Goal: Task Accomplishment & Management: Use online tool/utility

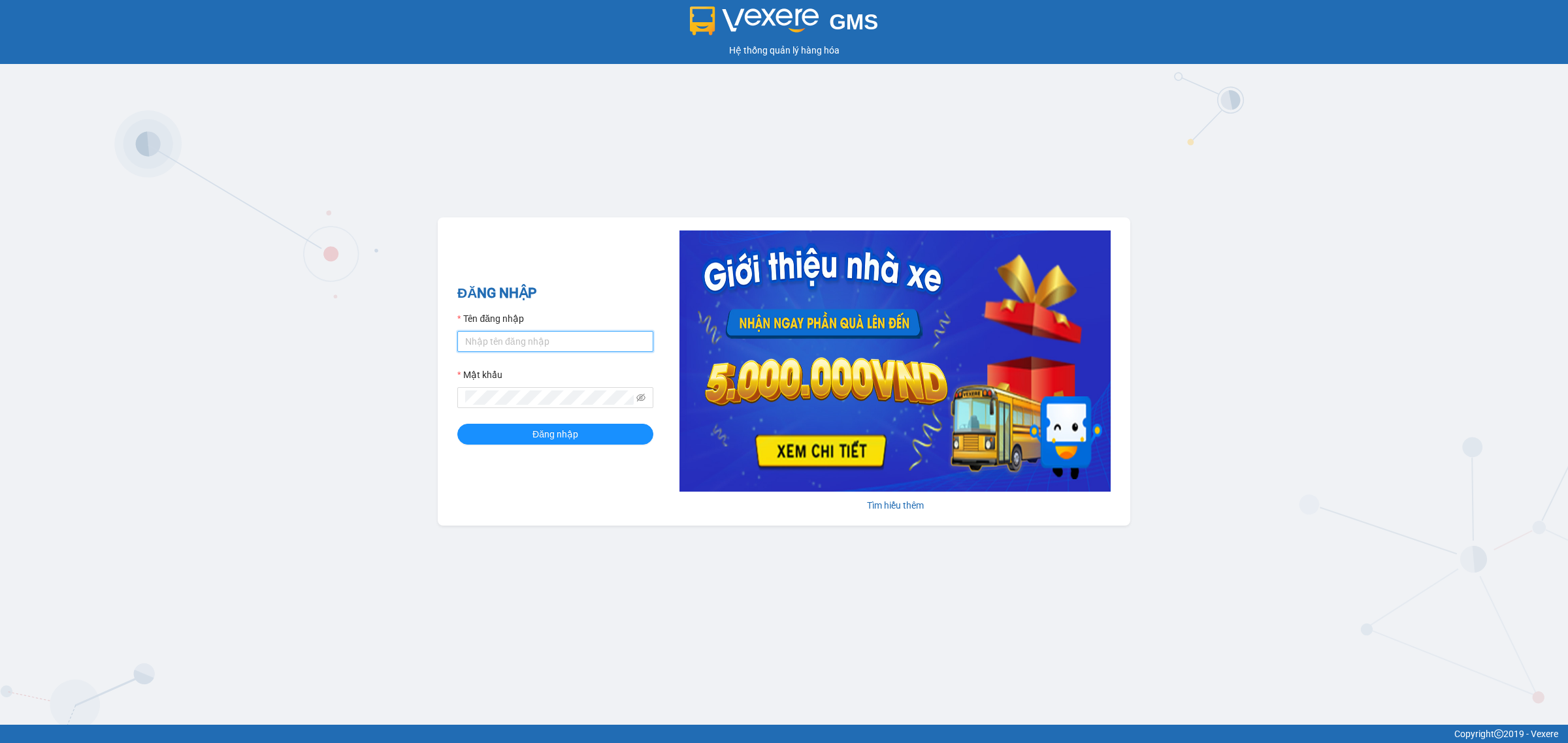
click at [559, 348] on input "Tên đăng nhập" at bounding box center [555, 342] width 196 height 21
type input "tuyethuong.binhminhbus"
click at [458, 424] on button "Đăng nhập" at bounding box center [555, 434] width 196 height 21
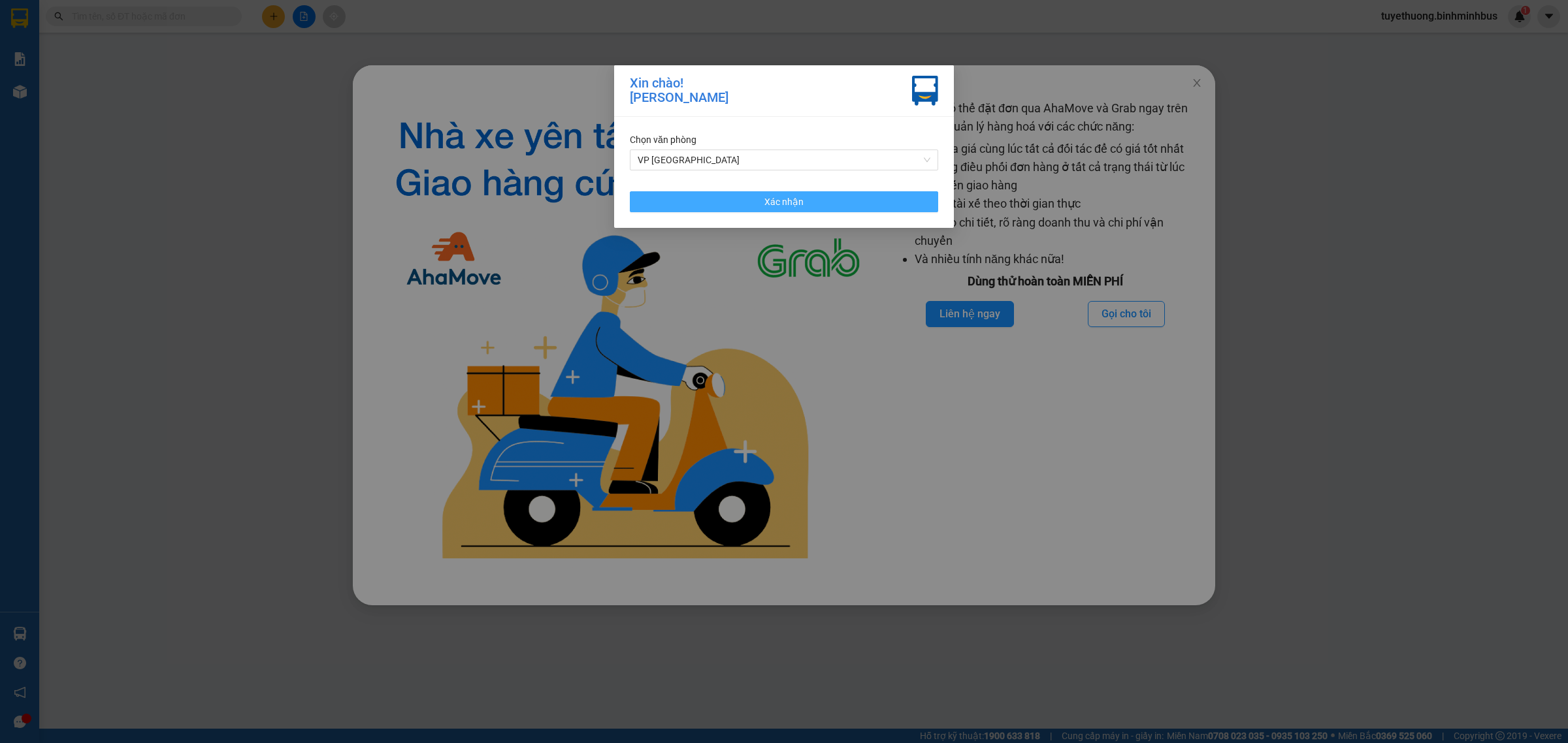
click at [846, 206] on button "Xác nhận" at bounding box center [784, 202] width 308 height 21
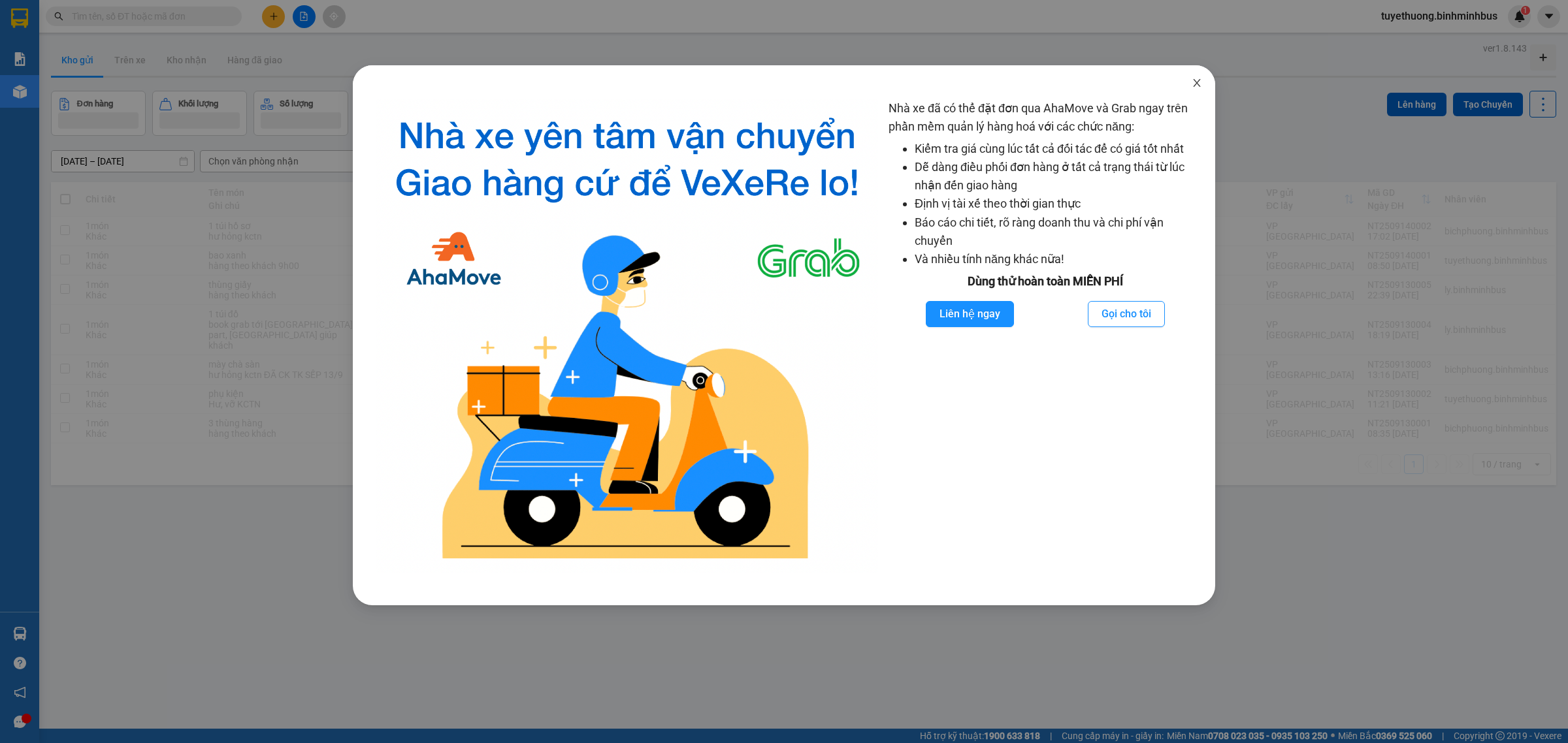
click at [1194, 80] on icon "close" at bounding box center [1196, 82] width 8 height 7
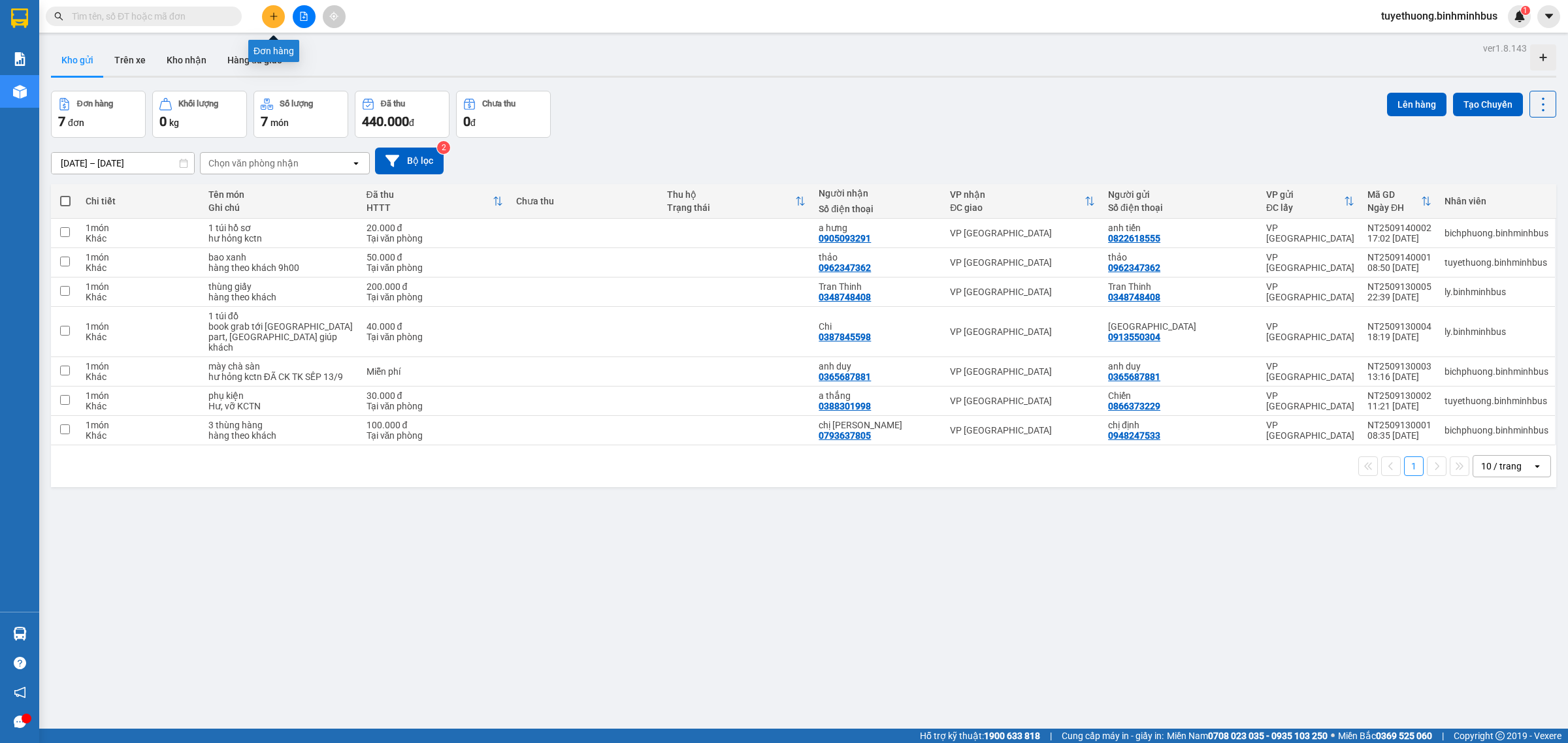
click at [275, 12] on icon "plus" at bounding box center [273, 16] width 9 height 9
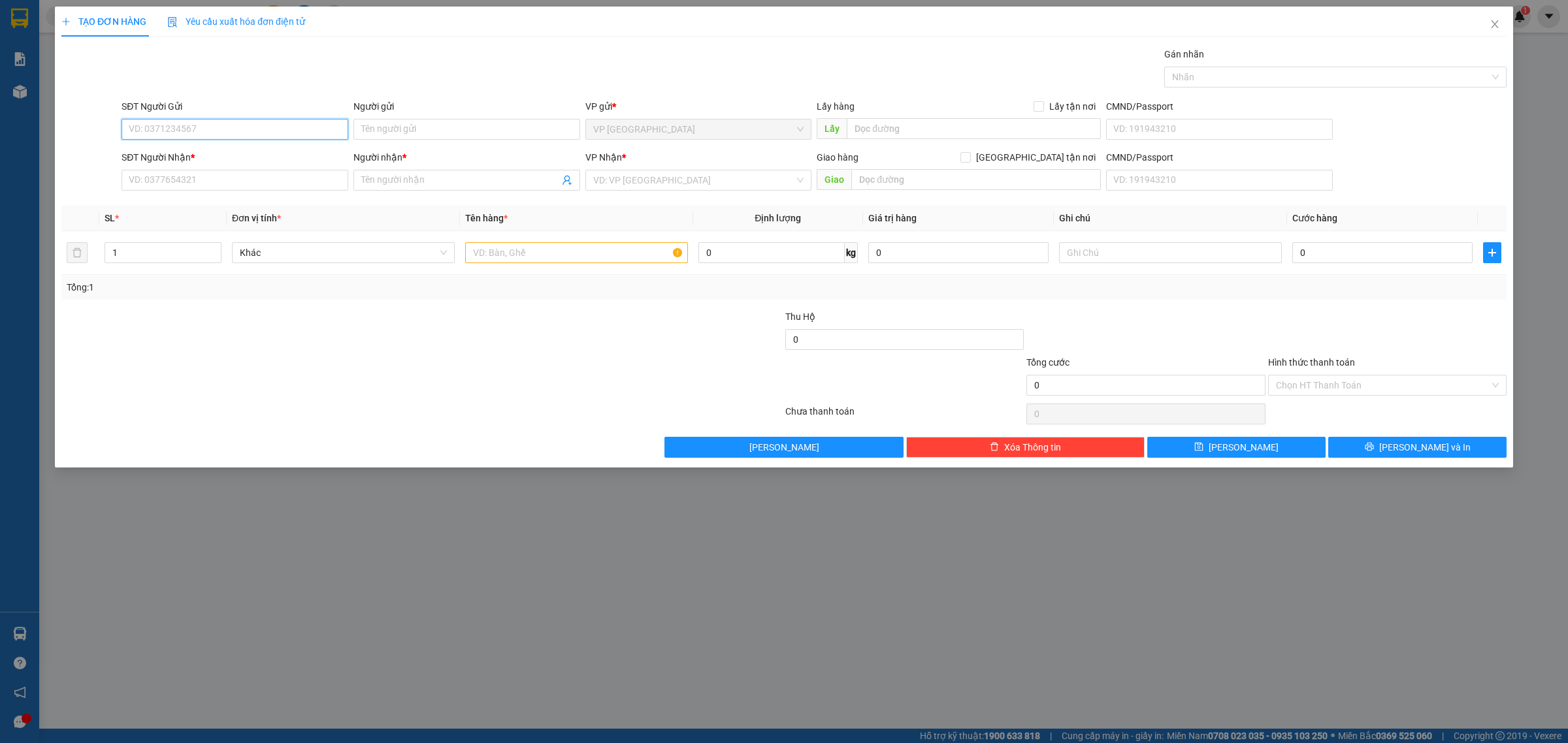
click at [248, 134] on input "SĐT Người Gửi" at bounding box center [235, 129] width 226 height 21
click at [248, 157] on div "0374167415 - anh lạnh" at bounding box center [235, 155] width 211 height 14
type input "0374167415"
type input "anh lạnh"
type input "0919724834"
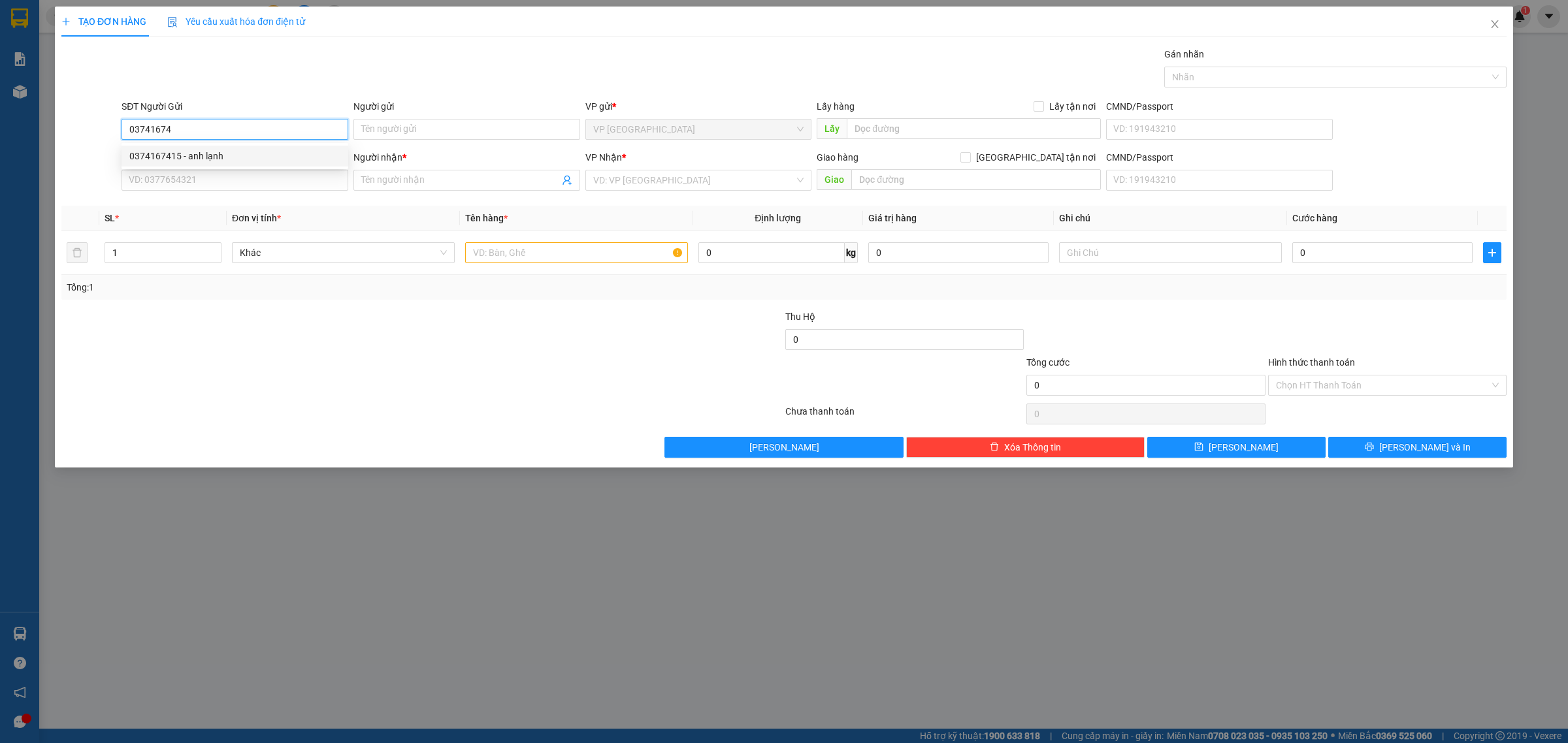
type input "c trang"
type input "50.000"
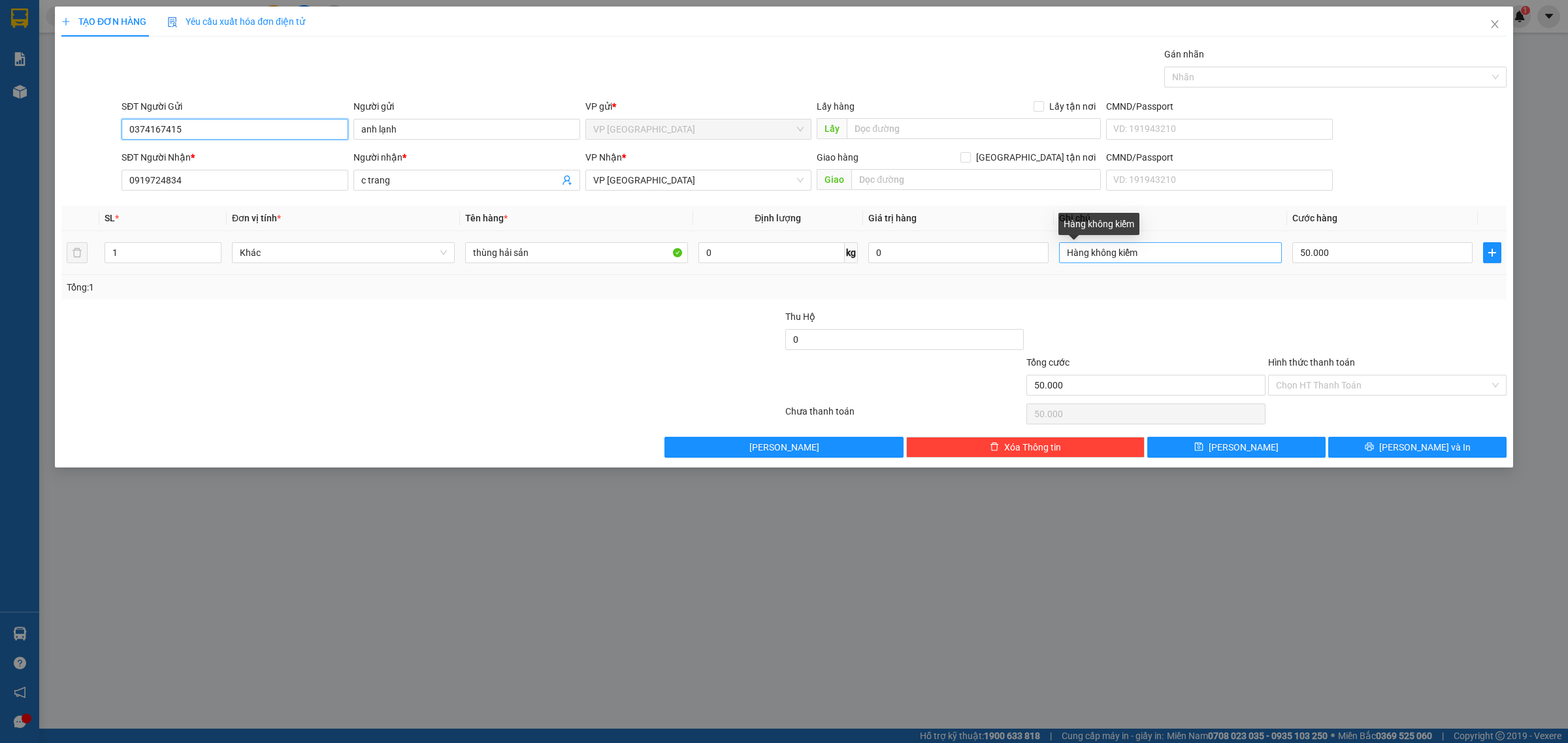
type input "0374167415"
click at [1164, 258] on input "Hàng không kiểm" at bounding box center [1170, 252] width 223 height 21
click at [1139, 252] on input "Hàng không kiểm KCTN" at bounding box center [1170, 252] width 223 height 21
type input "Hàng không kiểm, KCTN"
click at [1163, 318] on div at bounding box center [1145, 332] width 241 height 46
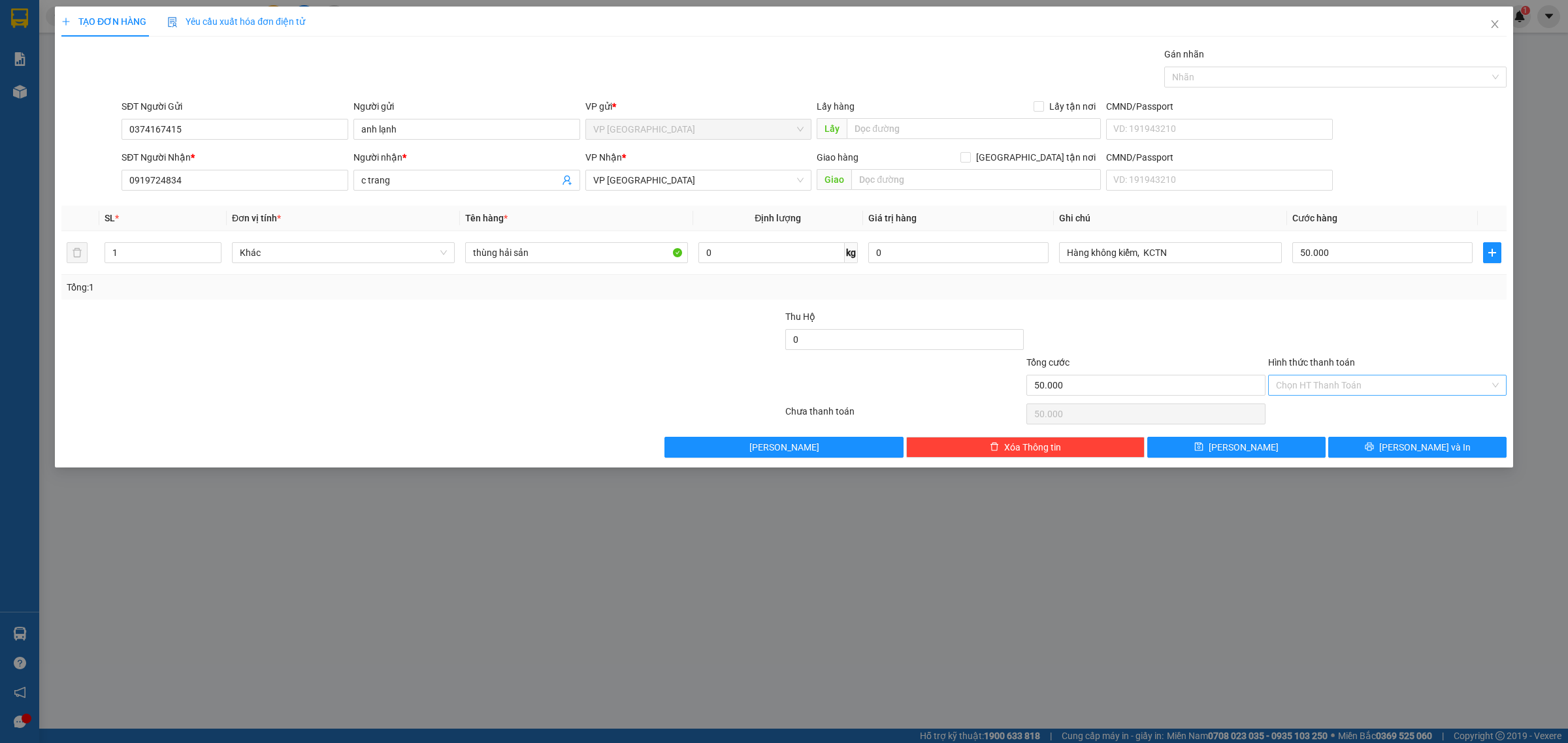
click at [1425, 386] on input "Hình thức thanh toán" at bounding box center [1382, 385] width 213 height 20
click at [1386, 409] on div "Tại văn phòng" at bounding box center [1387, 412] width 223 height 14
type input "0"
click at [1419, 444] on span "Lưu và In" at bounding box center [1425, 447] width 91 height 14
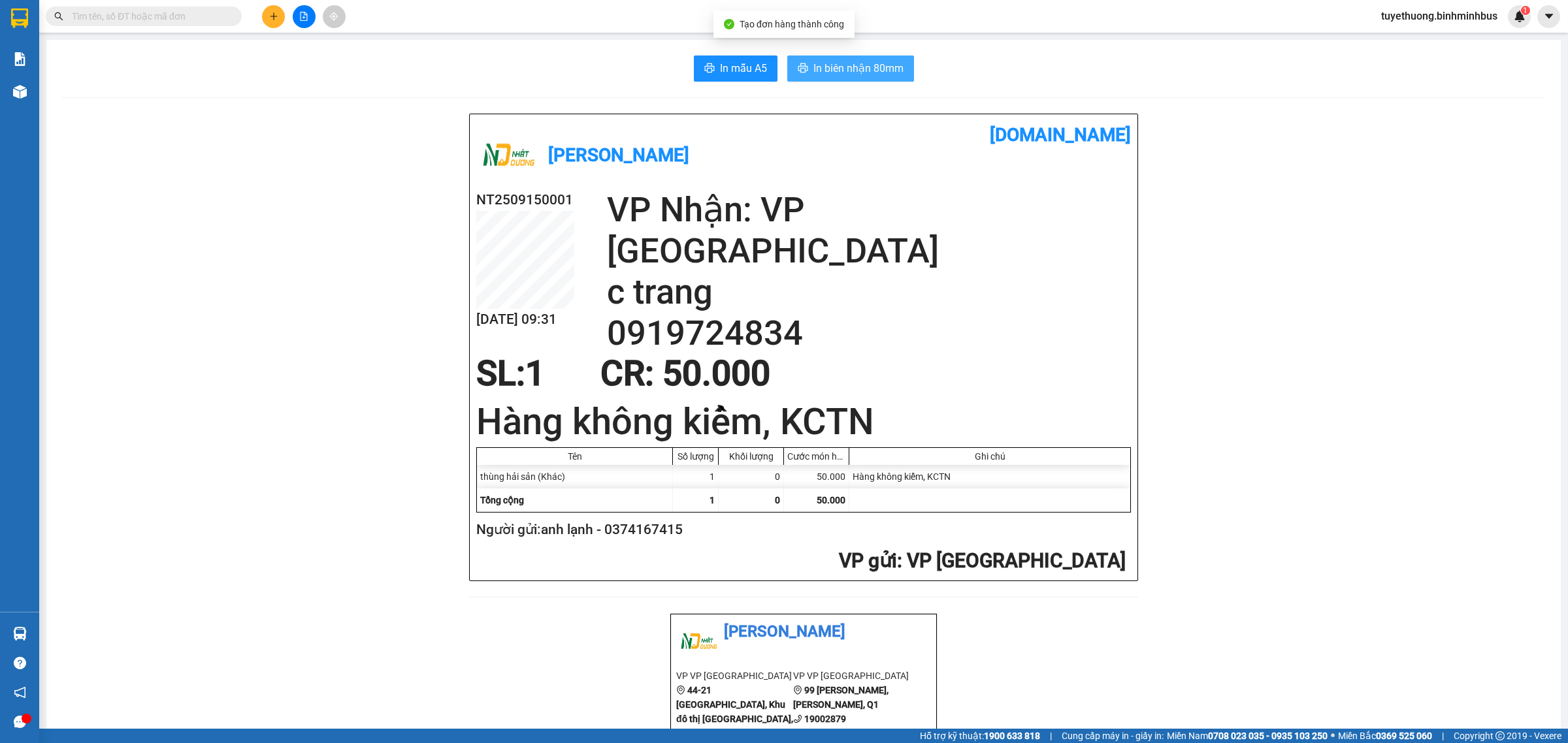
click at [814, 70] on span "In biên nhận 80mm" at bounding box center [859, 68] width 90 height 16
click at [742, 61] on span "In mẫu A5" at bounding box center [743, 68] width 47 height 16
